Goal: Task Accomplishment & Management: Use online tool/utility

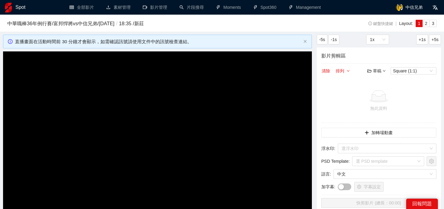
scroll to position [684, 0]
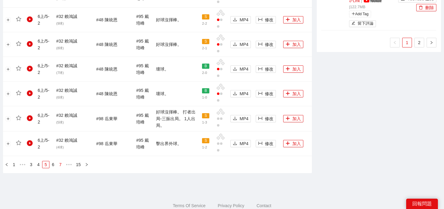
click at [59, 166] on link "7" at bounding box center [60, 165] width 7 height 7
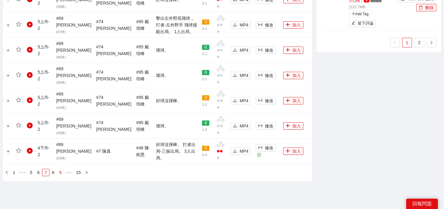
click at [61, 170] on link "9" at bounding box center [60, 173] width 7 height 7
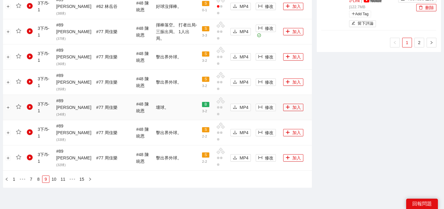
scroll to position [601, 0]
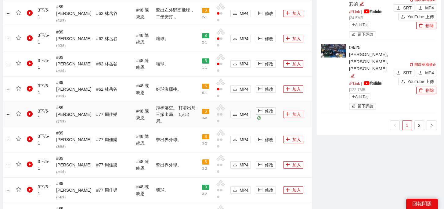
click at [290, 111] on button "加入" at bounding box center [293, 114] width 20 height 7
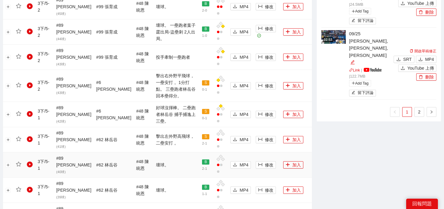
scroll to position [701, 0]
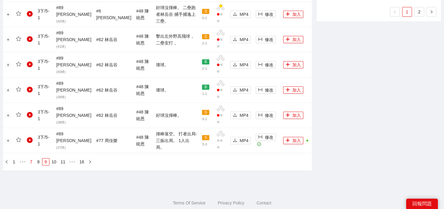
click at [29, 159] on link "7" at bounding box center [31, 162] width 7 height 7
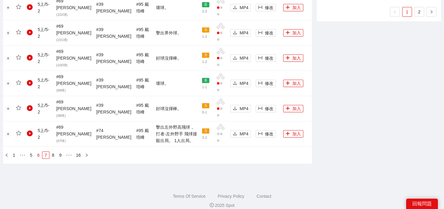
click at [37, 152] on link "6" at bounding box center [38, 155] width 7 height 7
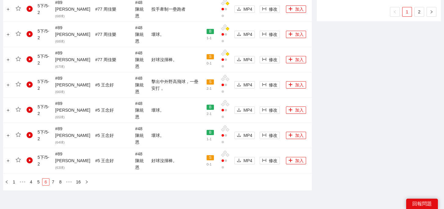
click at [47, 179] on link "6" at bounding box center [45, 182] width 7 height 7
click at [53, 179] on link "7" at bounding box center [53, 182] width 7 height 7
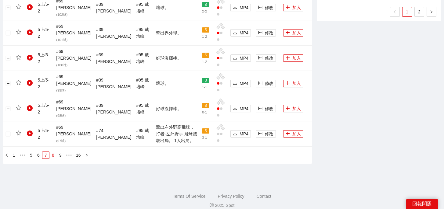
click at [55, 152] on link "8" at bounding box center [53, 155] width 7 height 7
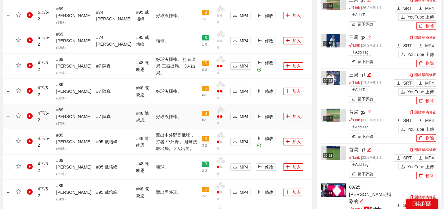
scroll to position [377, 0]
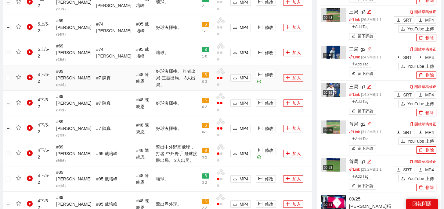
click at [285, 76] on icon "plus" at bounding box center [287, 78] width 4 height 4
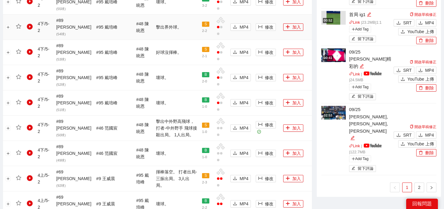
scroll to position [701, 0]
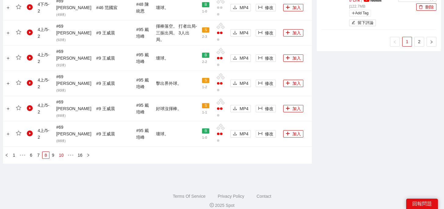
click at [62, 152] on link "10" at bounding box center [61, 155] width 9 height 7
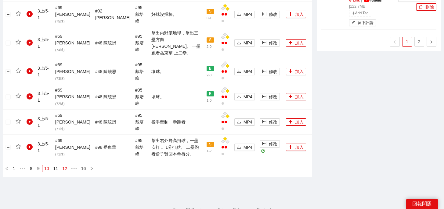
click at [68, 166] on link "12" at bounding box center [64, 169] width 9 height 7
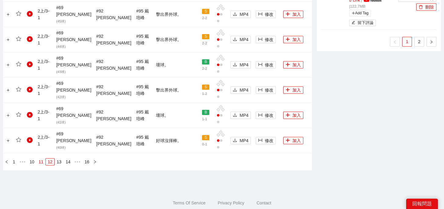
click at [45, 159] on link "11" at bounding box center [41, 162] width 9 height 7
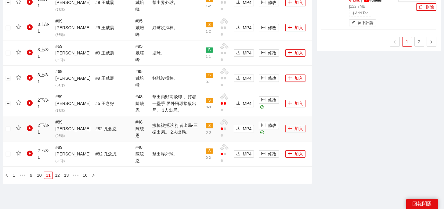
click at [288, 125] on button "加入" at bounding box center [295, 128] width 20 height 7
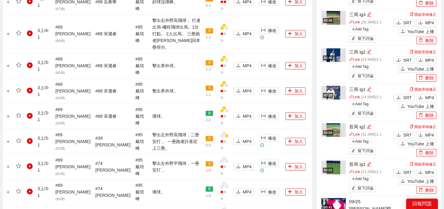
scroll to position [0, 0]
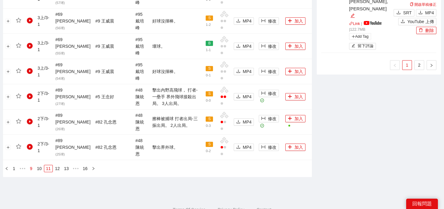
click at [30, 166] on link "9" at bounding box center [31, 169] width 7 height 7
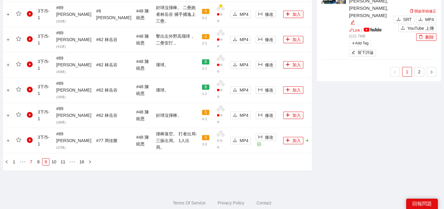
click at [33, 159] on link "7" at bounding box center [31, 162] width 7 height 7
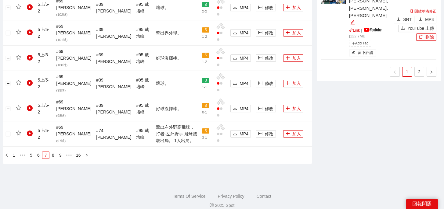
click at [33, 152] on link "5" at bounding box center [31, 155] width 7 height 7
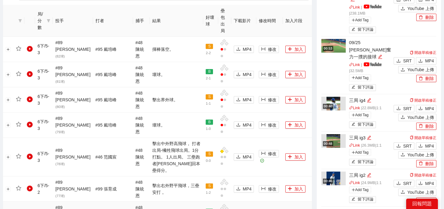
scroll to position [708, 0]
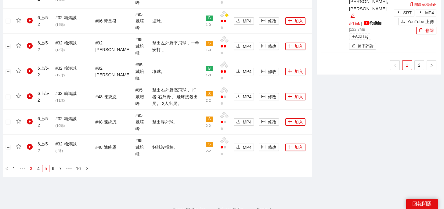
click at [30, 166] on link "3" at bounding box center [31, 169] width 7 height 7
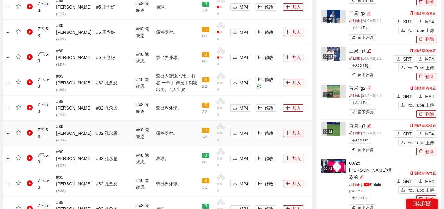
scroll to position [375, 0]
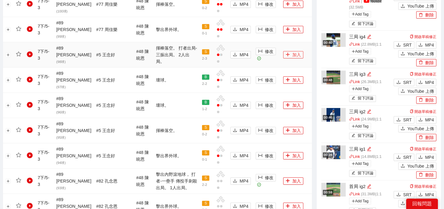
click at [287, 51] on button "加入" at bounding box center [293, 54] width 20 height 7
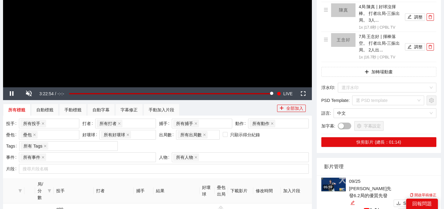
scroll to position [0, 0]
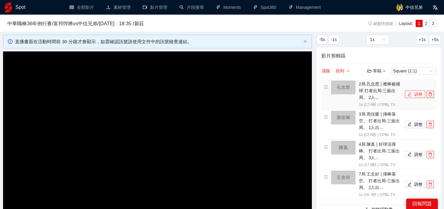
click at [416, 92] on button "調整" at bounding box center [415, 94] width 20 height 7
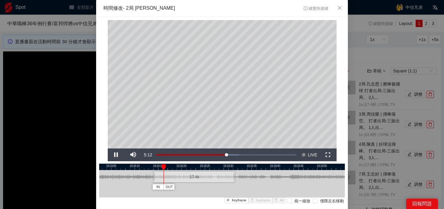
drag, startPoint x: 230, startPoint y: 166, endPoint x: 199, endPoint y: 165, distance: 31.1
click at [198, 165] on div at bounding box center [193, 167] width 245 height 6
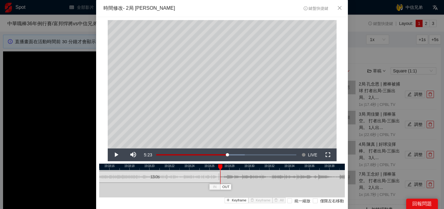
drag, startPoint x: 263, startPoint y: 178, endPoint x: 219, endPoint y: 181, distance: 44.0
click at [219, 181] on div at bounding box center [219, 177] width 4 height 14
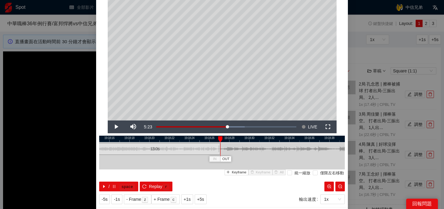
scroll to position [42, 0]
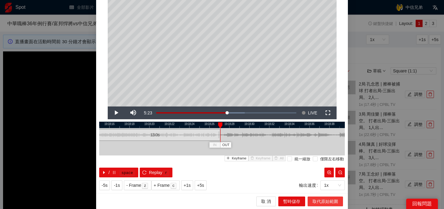
click at [316, 199] on span "取代原始範圍" at bounding box center [325, 201] width 26 height 7
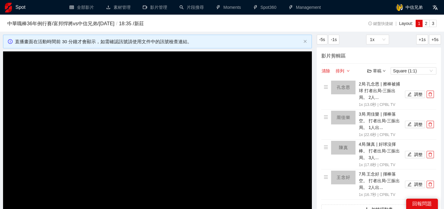
scroll to position [0, 0]
click at [416, 123] on button "調整" at bounding box center [415, 124] width 20 height 7
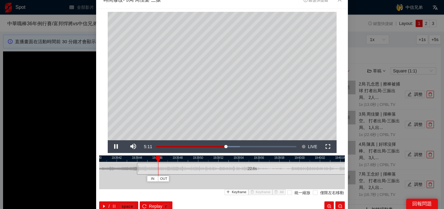
scroll to position [8, 0]
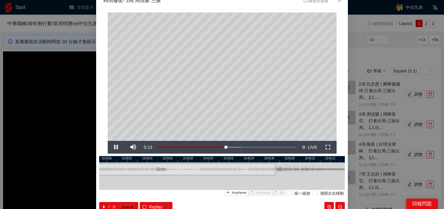
drag, startPoint x: 228, startPoint y: 157, endPoint x: 137, endPoint y: 158, distance: 91.2
click at [137, 158] on div at bounding box center [130, 159] width 245 height 6
drag, startPoint x: 275, startPoint y: 171, endPoint x: 196, endPoint y: 175, distance: 78.5
click at [196, 175] on div at bounding box center [197, 170] width 4 height 14
click at [197, 170] on div at bounding box center [198, 170] width 4 height 14
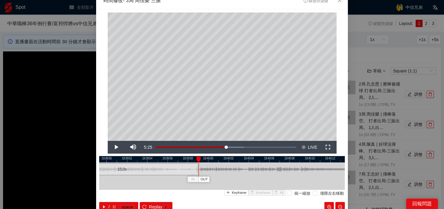
scroll to position [42, 0]
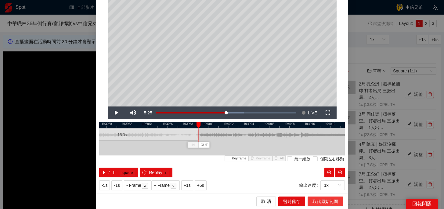
click at [327, 205] on button "取代原始範圍" at bounding box center [324, 202] width 35 height 10
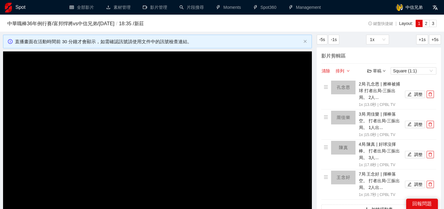
scroll to position [0, 0]
click at [417, 155] on button "調整" at bounding box center [415, 154] width 20 height 7
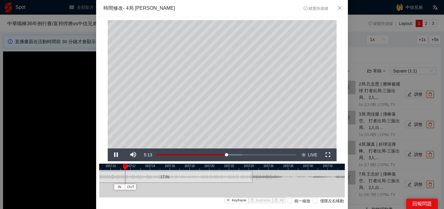
drag, startPoint x: 270, startPoint y: 166, endPoint x: 199, endPoint y: 163, distance: 71.7
click at [199, 163] on div "**********" at bounding box center [222, 126] width 252 height 219
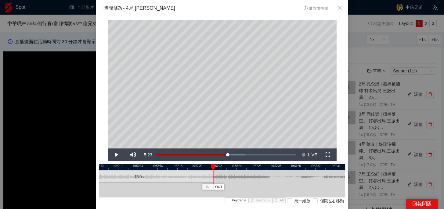
drag, startPoint x: 239, startPoint y: 176, endPoint x: 212, endPoint y: 181, distance: 27.6
click at [212, 181] on div at bounding box center [212, 177] width 4 height 14
drag, startPoint x: 212, startPoint y: 167, endPoint x: 202, endPoint y: 167, distance: 9.8
click at [208, 167] on div at bounding box center [210, 168] width 4 height 6
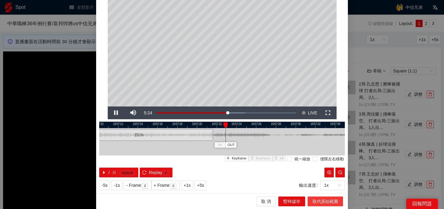
click at [324, 201] on span "取代原始範圍" at bounding box center [325, 201] width 26 height 7
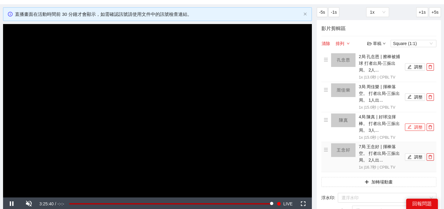
scroll to position [32, 0]
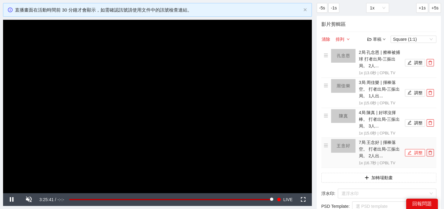
click at [417, 154] on button "調整" at bounding box center [415, 152] width 20 height 7
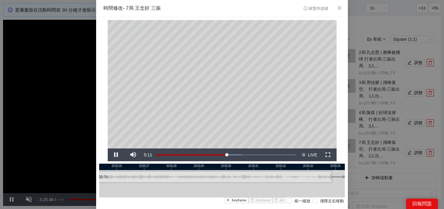
drag, startPoint x: 266, startPoint y: 167, endPoint x: 211, endPoint y: 167, distance: 55.2
click at [211, 167] on div at bounding box center [166, 167] width 245 height 6
drag, startPoint x: 330, startPoint y: 180, endPoint x: 308, endPoint y: 180, distance: 22.6
click at [308, 180] on div at bounding box center [309, 177] width 4 height 14
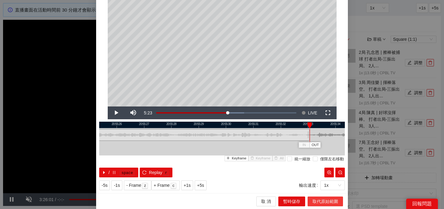
click at [316, 200] on span "取代原始範圍" at bounding box center [325, 201] width 26 height 7
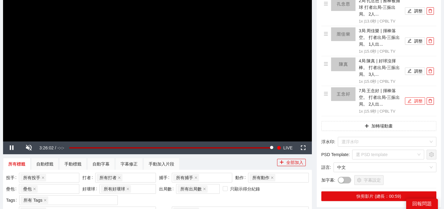
scroll to position [89, 0]
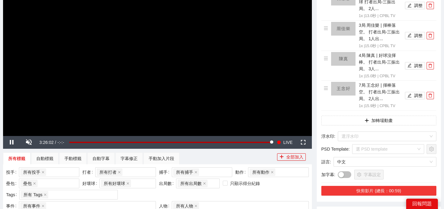
click at [387, 195] on button "快剪影片 (總長：00:59)" at bounding box center [378, 191] width 115 height 10
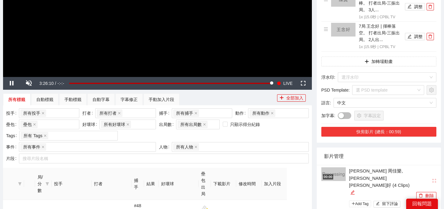
scroll to position [151, 0]
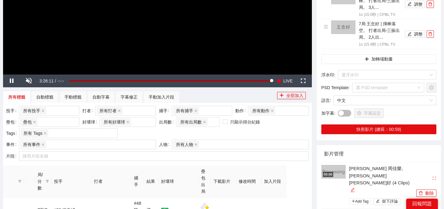
click at [354, 188] on icon "edit" at bounding box center [352, 190] width 4 height 4
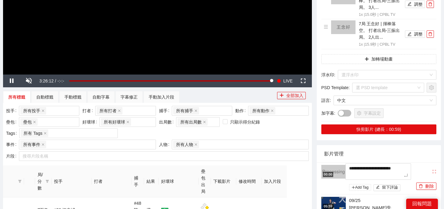
drag, startPoint x: 372, startPoint y: 176, endPoint x: 303, endPoint y: 150, distance: 73.8
type textarea "*"
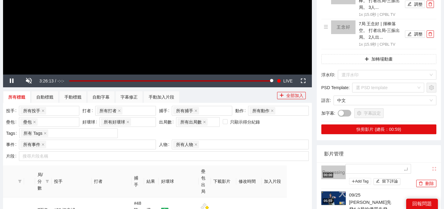
type textarea "*"
type textarea "**"
type textarea "*"
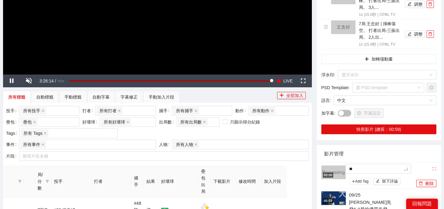
type textarea "*"
type textarea "**"
type textarea "***"
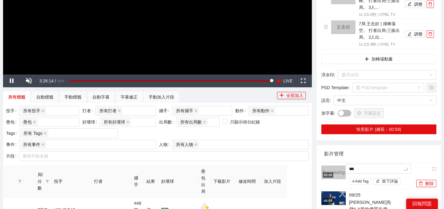
type textarea "**"
type textarea "***"
type textarea "****"
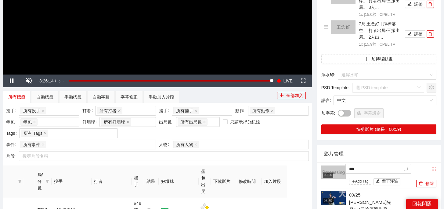
type textarea "****"
type textarea "*****"
type textarea "***"
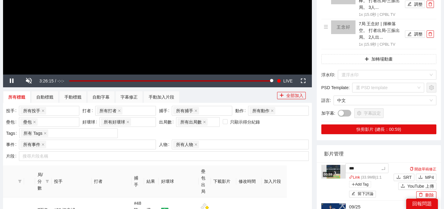
type textarea "***"
type textarea "*****"
type textarea "******"
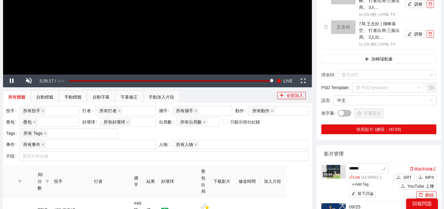
type textarea "******"
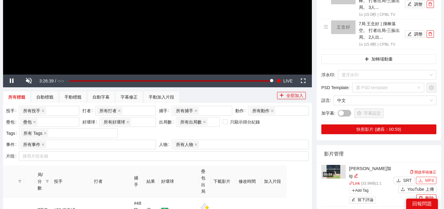
click at [422, 177] on button "MP4" at bounding box center [426, 180] width 20 height 7
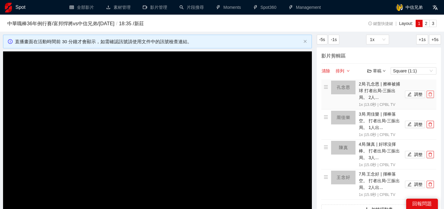
click at [431, 95] on icon "delete" at bounding box center [430, 95] width 4 height 4
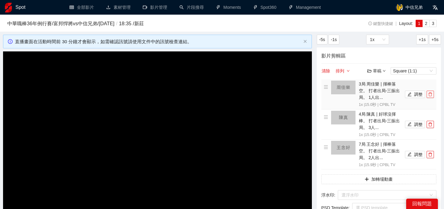
click at [431, 95] on icon "delete" at bounding box center [430, 95] width 4 height 4
click at [431, 123] on icon "delete" at bounding box center [430, 125] width 4 height 4
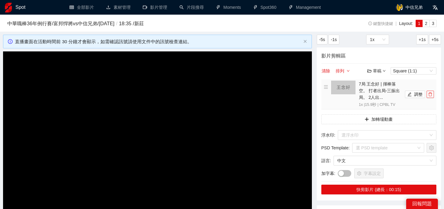
click at [431, 95] on icon "delete" at bounding box center [430, 95] width 4 height 4
